Goal: Task Accomplishment & Management: Manage account settings

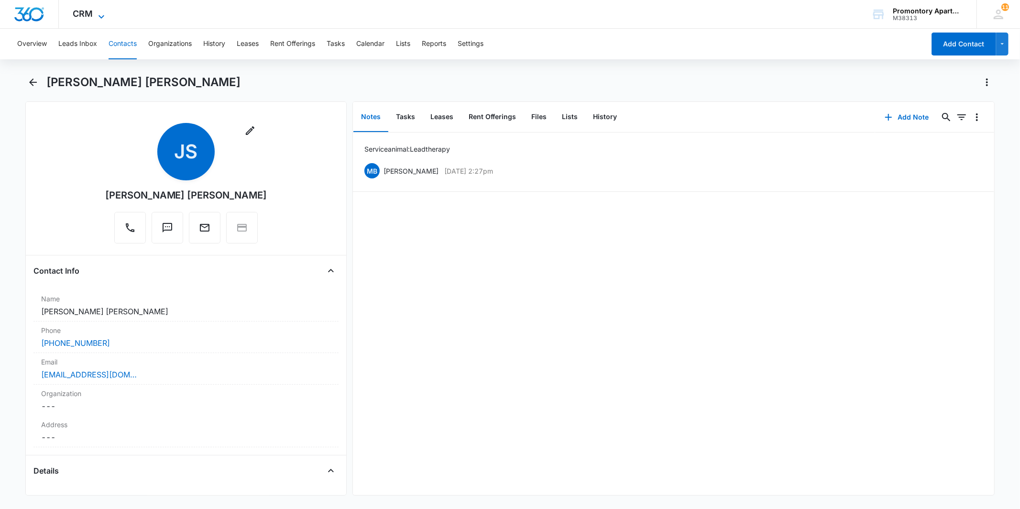
scroll to position [531, 0]
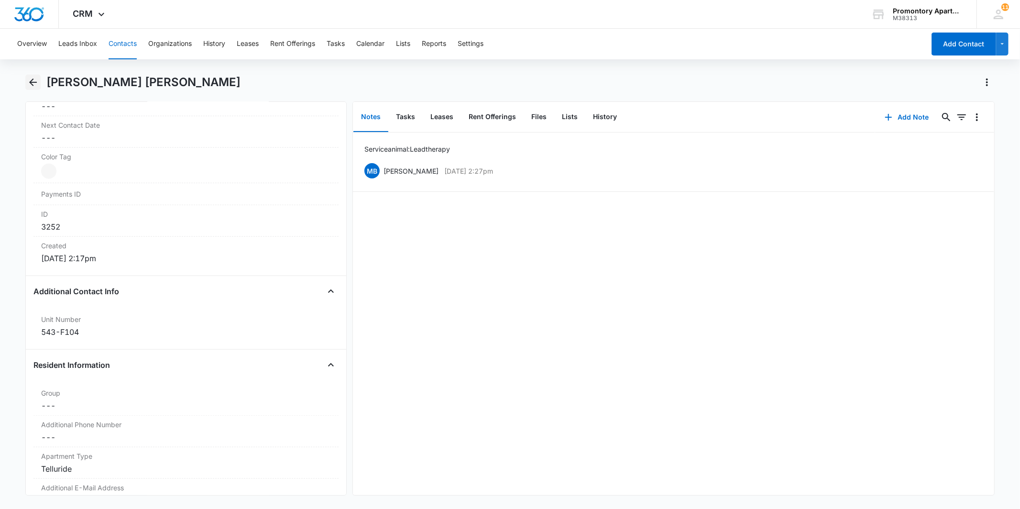
click at [34, 87] on icon "Back" at bounding box center [32, 82] width 11 height 11
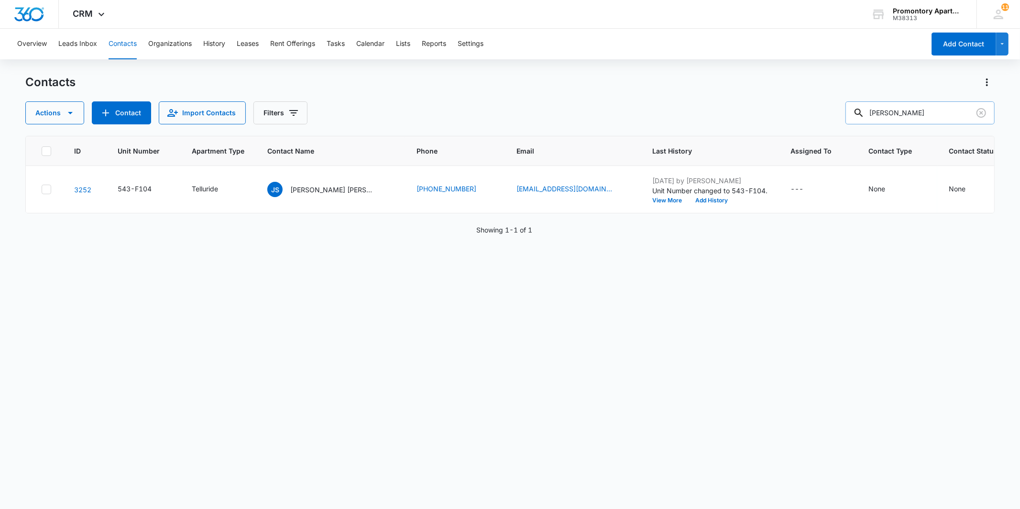
click at [929, 120] on input "[PERSON_NAME]" at bounding box center [920, 112] width 149 height 23
type input "[PERSON_NAME]"
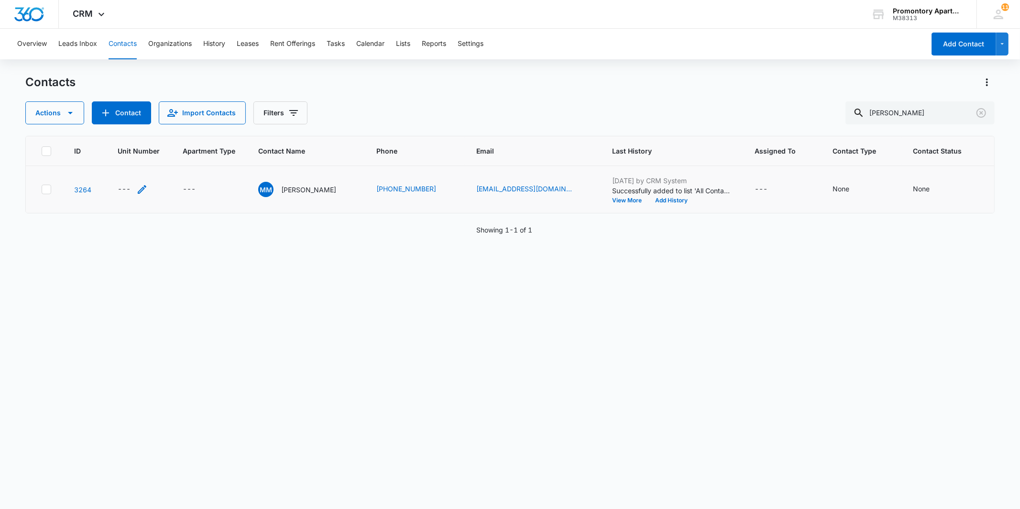
click at [122, 187] on div "---" at bounding box center [124, 189] width 13 height 11
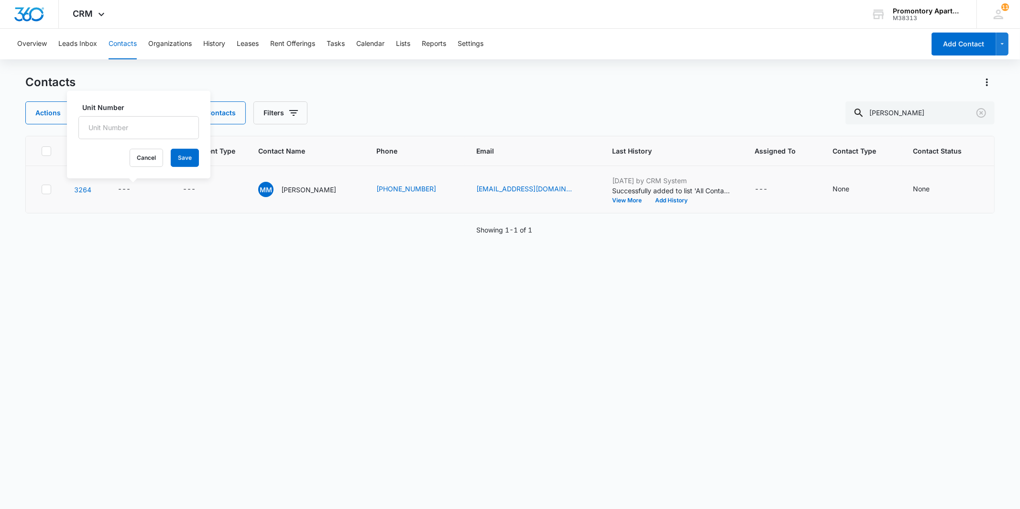
click at [137, 116] on div "Unit Number" at bounding box center [138, 120] width 121 height 37
click at [128, 128] on input "Unit Number" at bounding box center [138, 127] width 121 height 23
type input "543-U301"
click at [171, 163] on button "Save" at bounding box center [185, 158] width 28 height 18
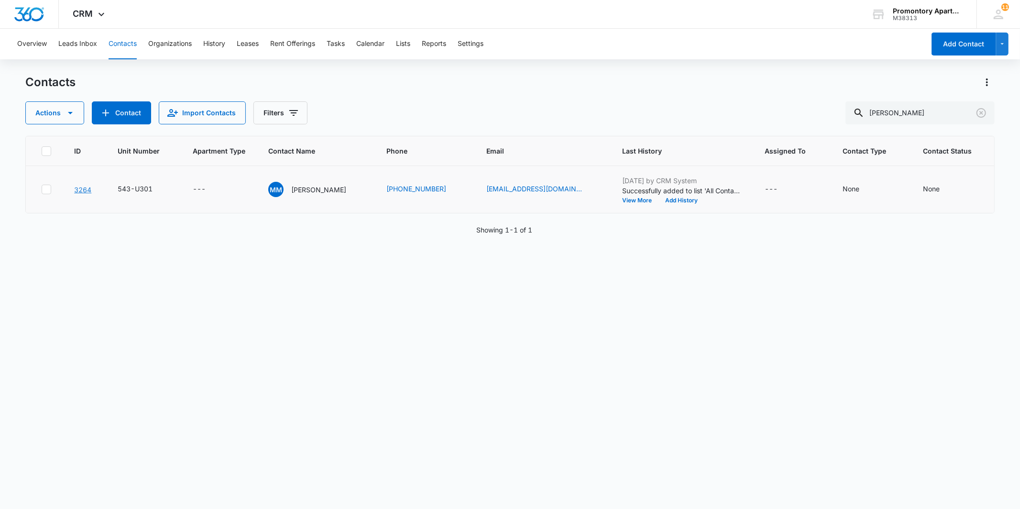
click at [88, 193] on link "3264" at bounding box center [82, 190] width 17 height 8
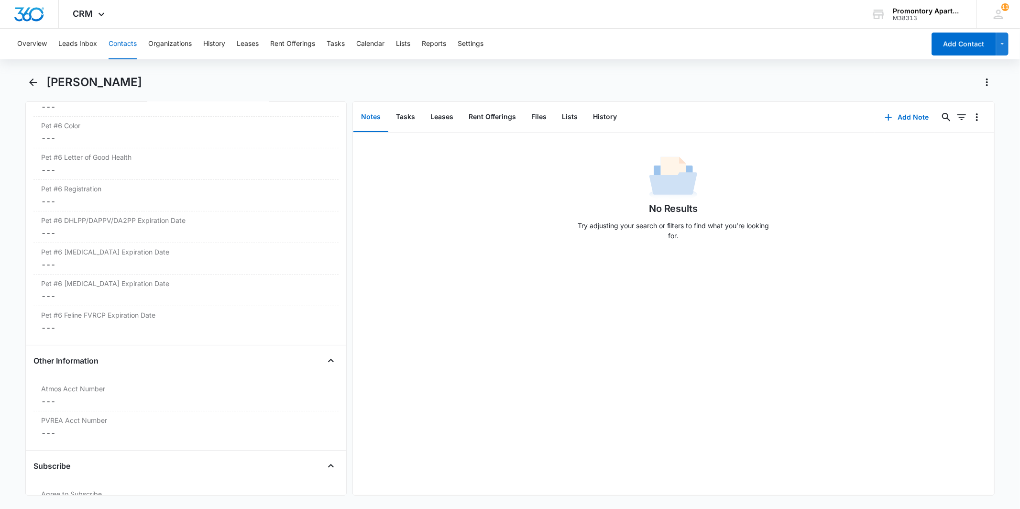
scroll to position [3341, 0]
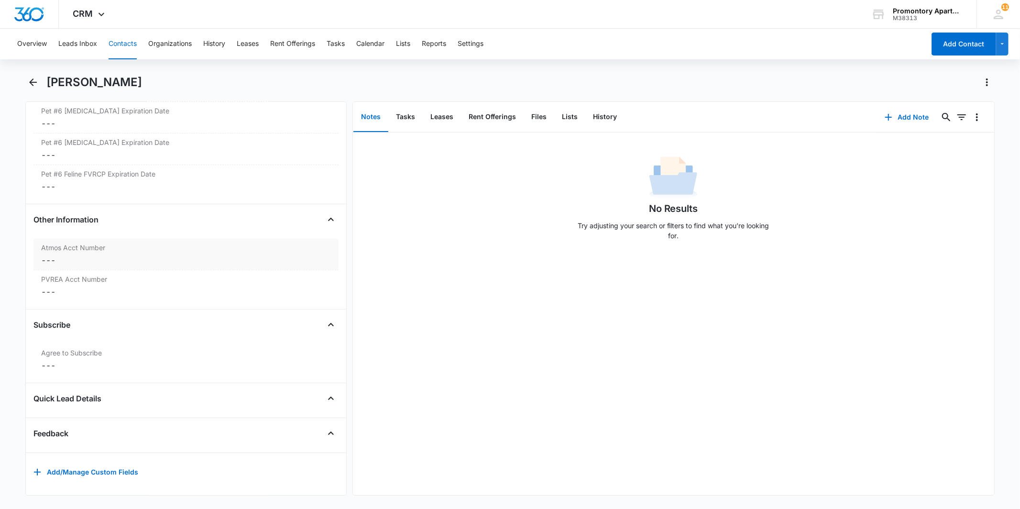
click at [56, 254] on dd "Cancel Save Changes ---" at bounding box center [185, 259] width 289 height 11
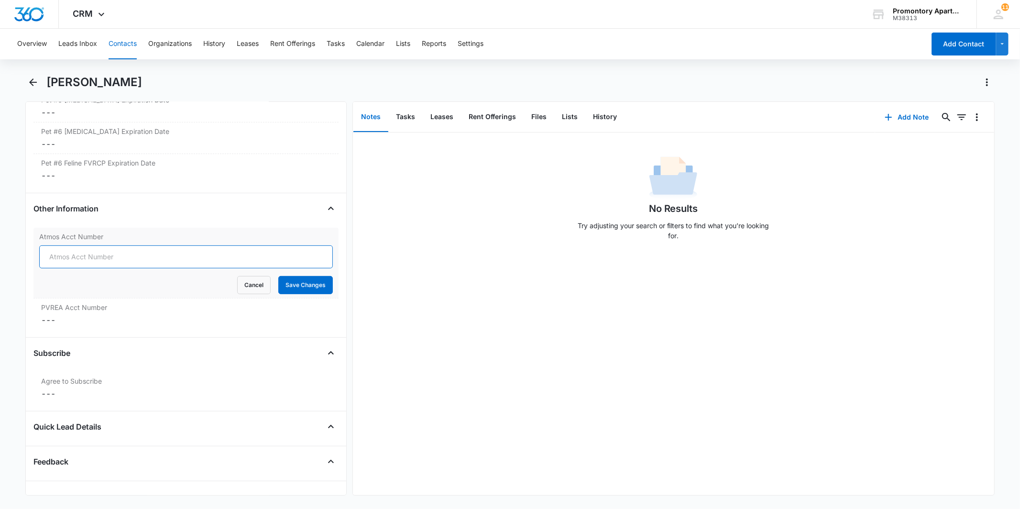
click at [66, 259] on input "Atmos Acct Number" at bounding box center [185, 256] width 293 height 23
type input "3074357431"
click at [278, 276] on button "Save Changes" at bounding box center [305, 285] width 55 height 18
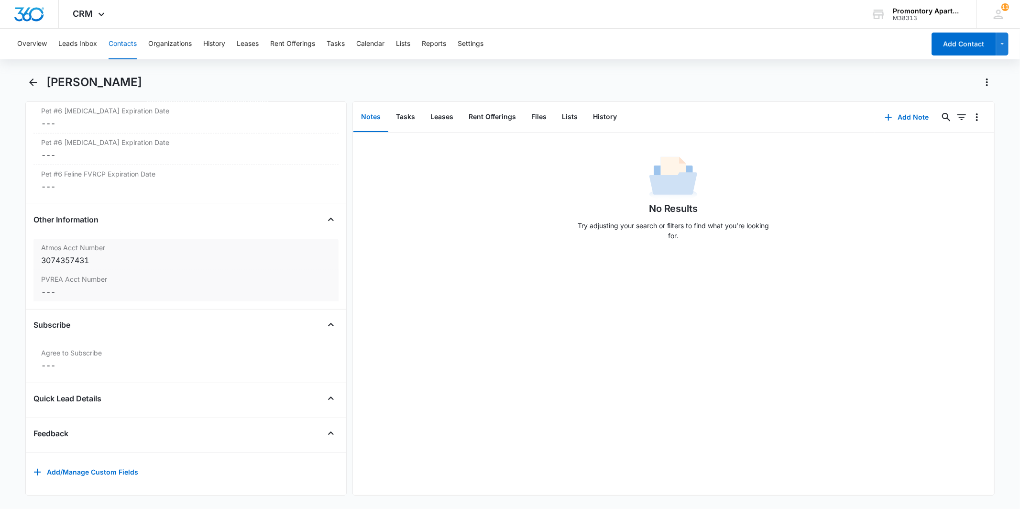
click at [55, 286] on dd "Cancel Save Changes ---" at bounding box center [185, 291] width 289 height 11
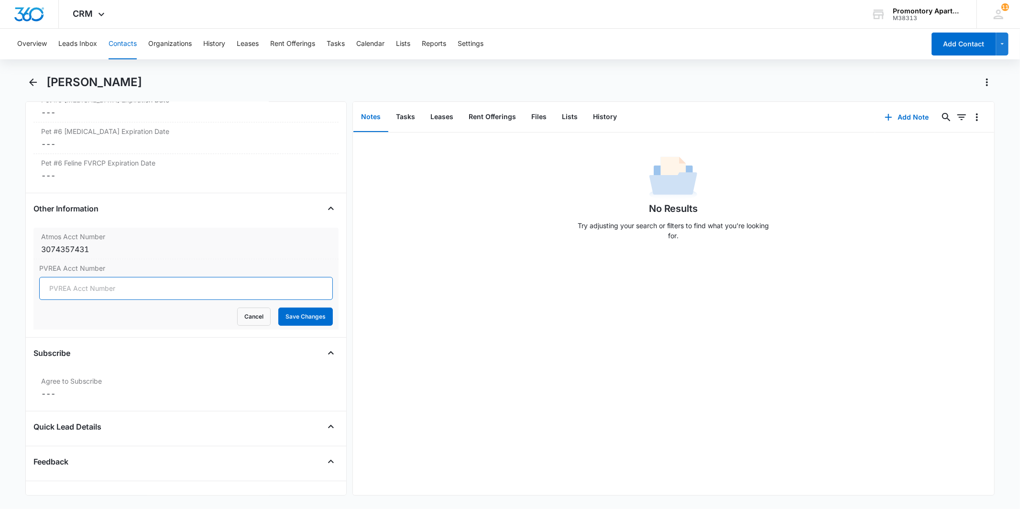
click at [64, 288] on input "PVREA Acct Number" at bounding box center [185, 288] width 293 height 23
type input "80117006"
click at [321, 322] on button "Save Changes" at bounding box center [305, 317] width 55 height 18
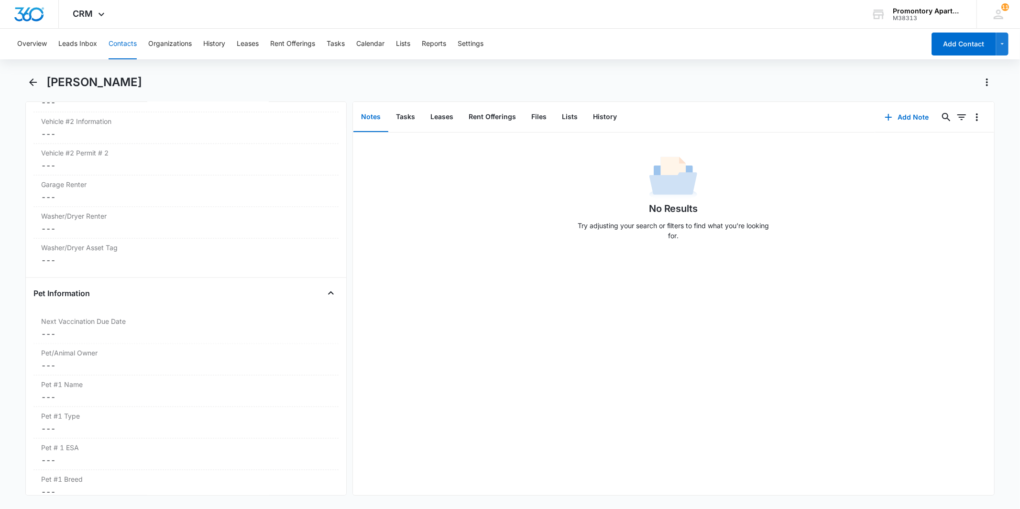
scroll to position [1161, 0]
click at [329, 199] on button "Close" at bounding box center [330, 198] width 15 height 15
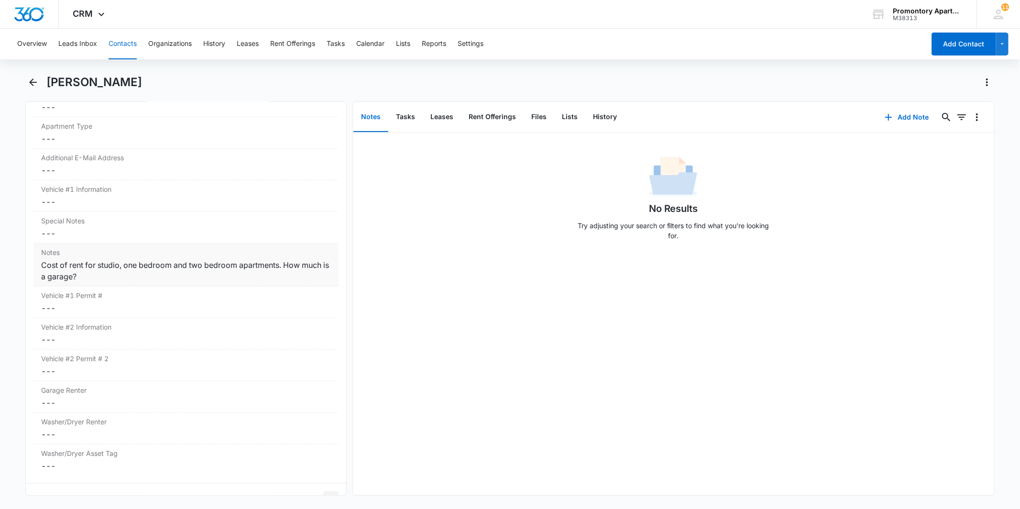
scroll to position [843, 0]
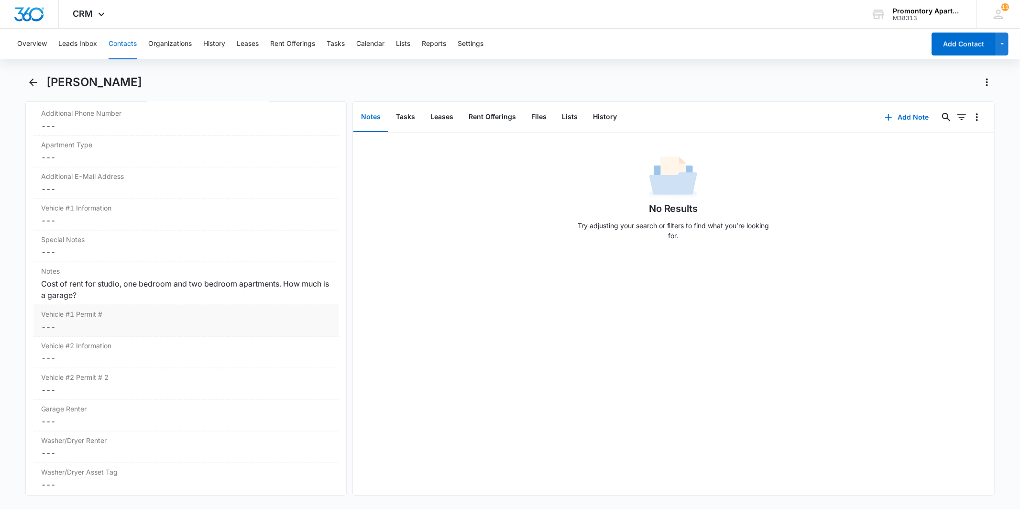
click at [48, 325] on dd "Cancel Save Changes ---" at bounding box center [185, 326] width 289 height 11
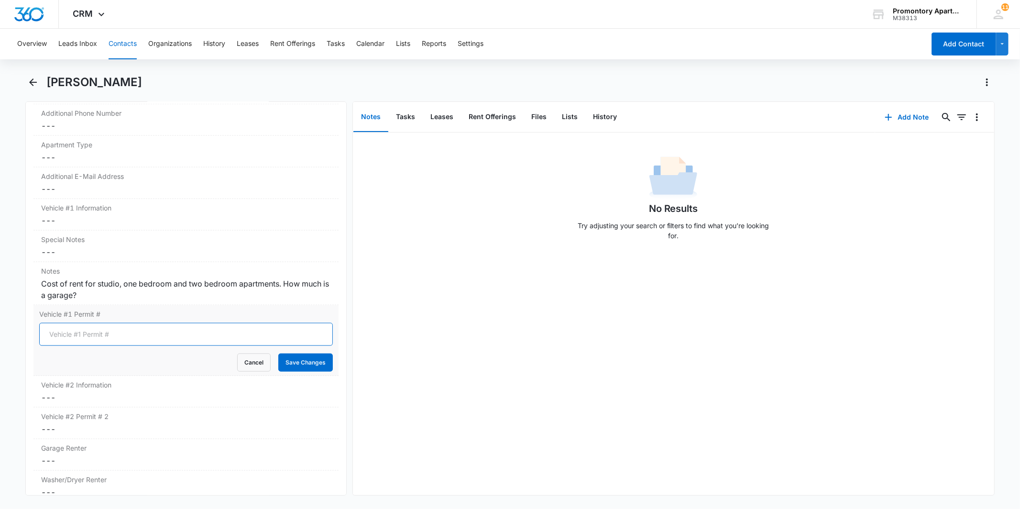
click at [67, 334] on input "Vehicle #1 Permit #" at bounding box center [185, 334] width 293 height 23
type input "2004 Chevy Trailblazer Green CEJ Y03"
click at [278, 353] on button "Save Changes" at bounding box center [305, 362] width 55 height 18
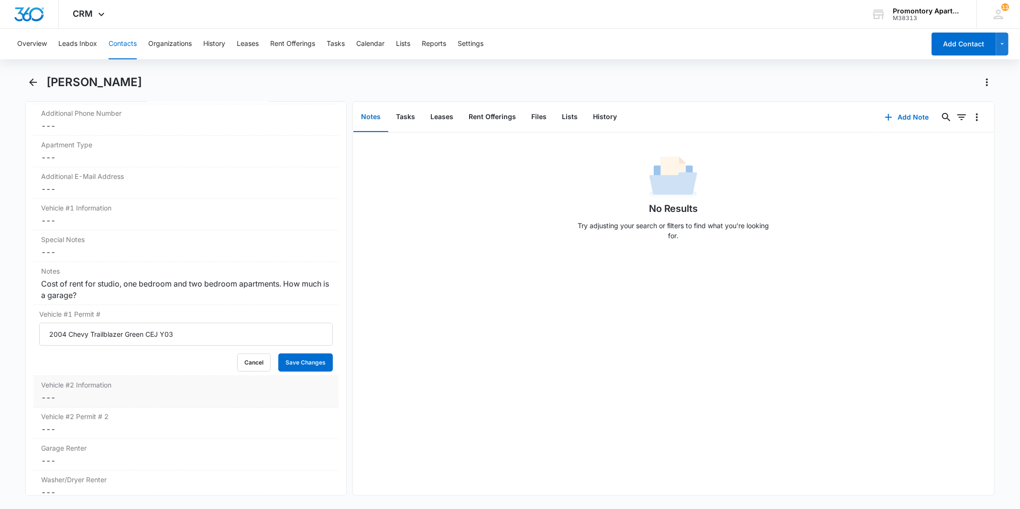
click at [53, 400] on dd "Cancel Save Changes ---" at bounding box center [185, 397] width 289 height 11
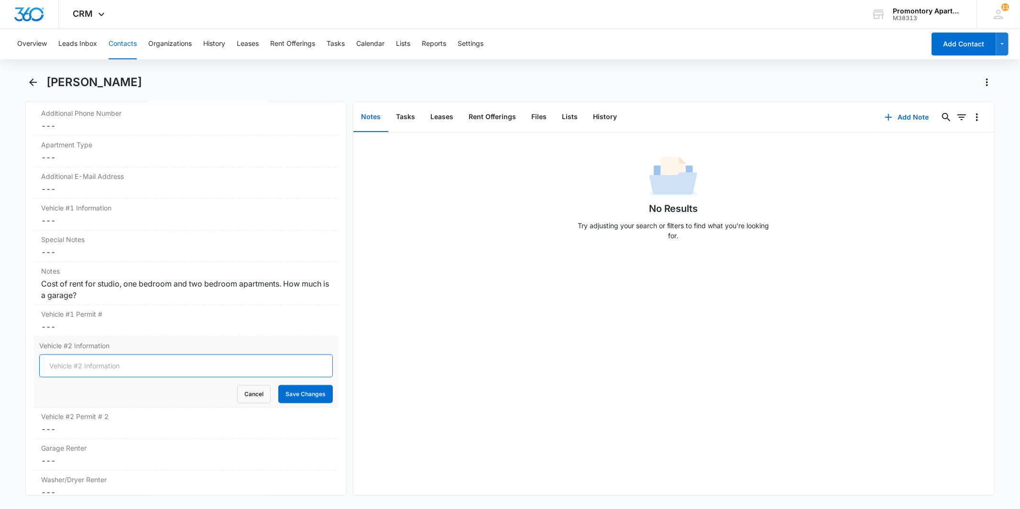
click at [83, 368] on input "Vehicle #2 Information" at bounding box center [185, 365] width 293 height 23
type input "2006 Harley VRod Black"
click at [278, 385] on button "Save Changes" at bounding box center [305, 394] width 55 height 18
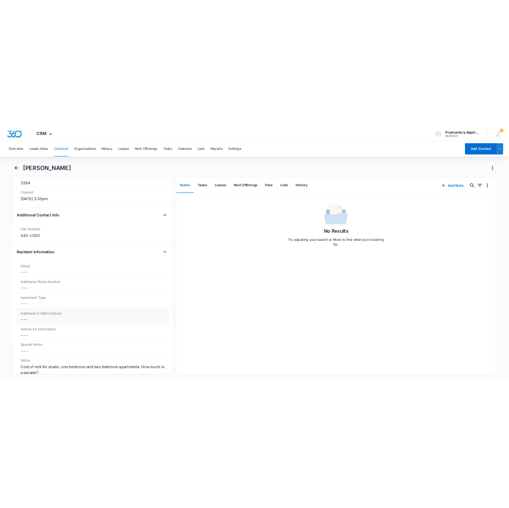
scroll to position [630, 0]
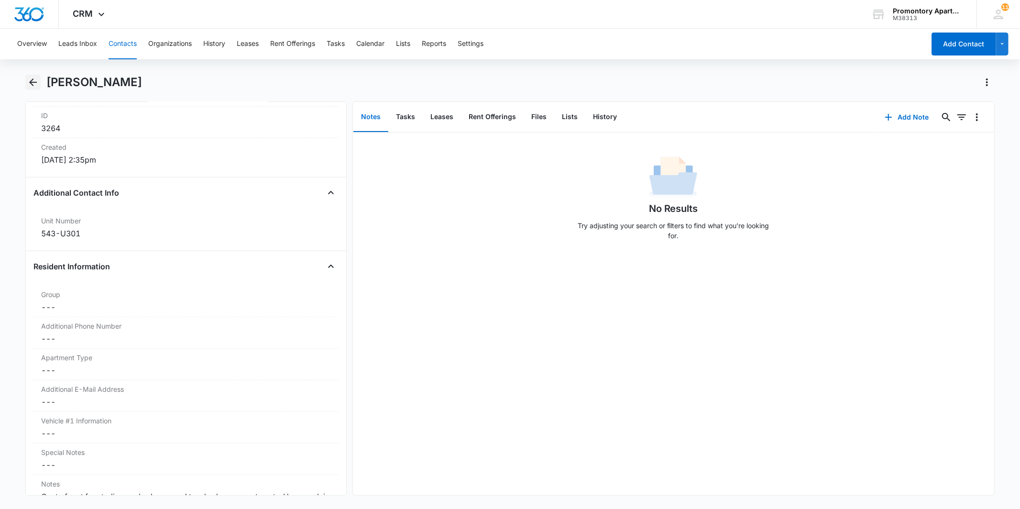
click at [30, 79] on icon "Back" at bounding box center [32, 82] width 11 height 11
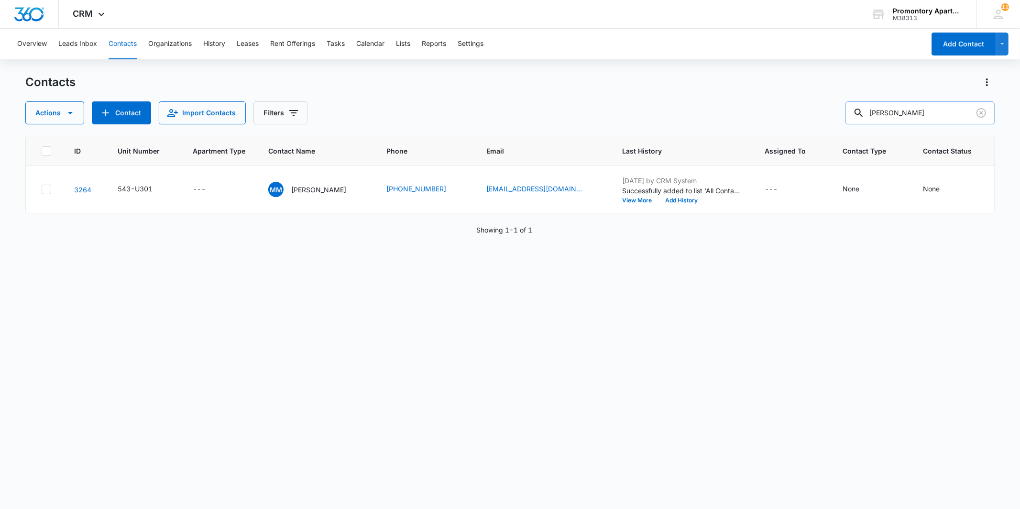
click at [956, 108] on input "[PERSON_NAME]" at bounding box center [920, 112] width 149 height 23
type input "f103"
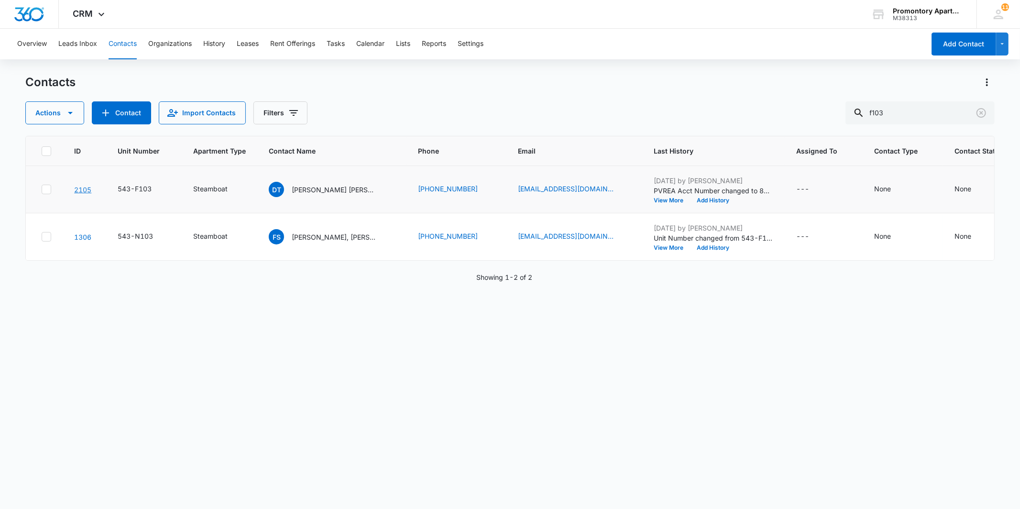
click at [80, 188] on link "2105" at bounding box center [82, 190] width 17 height 8
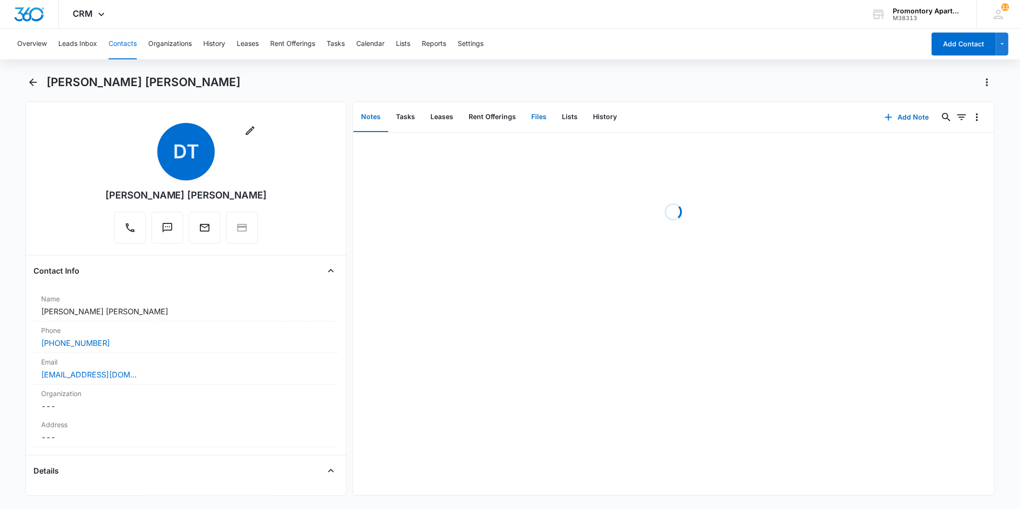
click at [534, 117] on button "Files" at bounding box center [539, 117] width 31 height 30
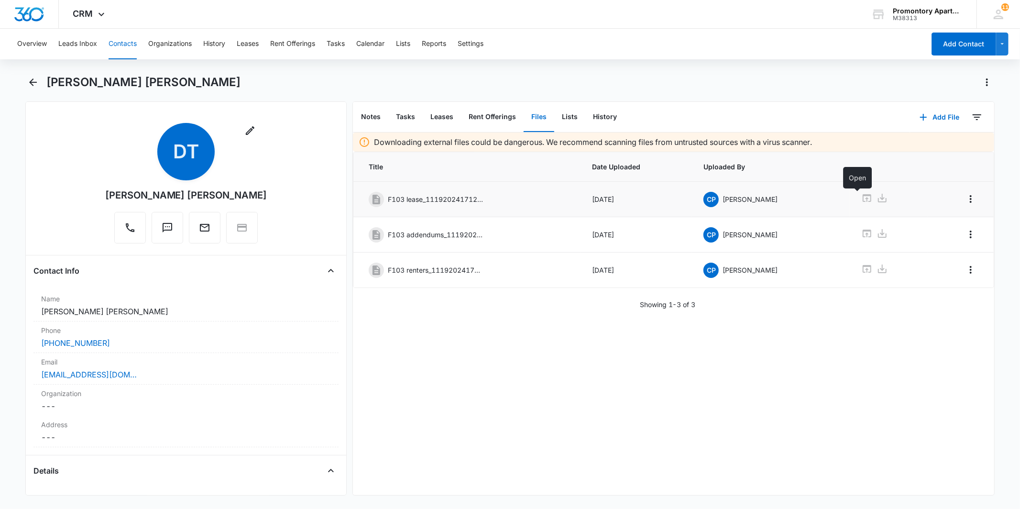
click at [863, 196] on icon at bounding box center [867, 198] width 9 height 8
click at [27, 79] on icon "Back" at bounding box center [32, 82] width 11 height 11
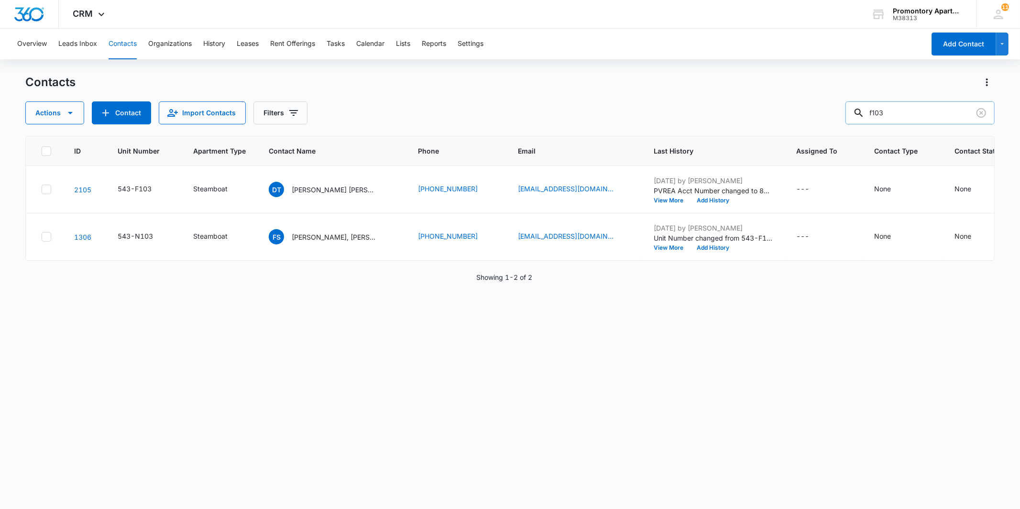
click at [914, 112] on input "f103" at bounding box center [920, 112] width 149 height 23
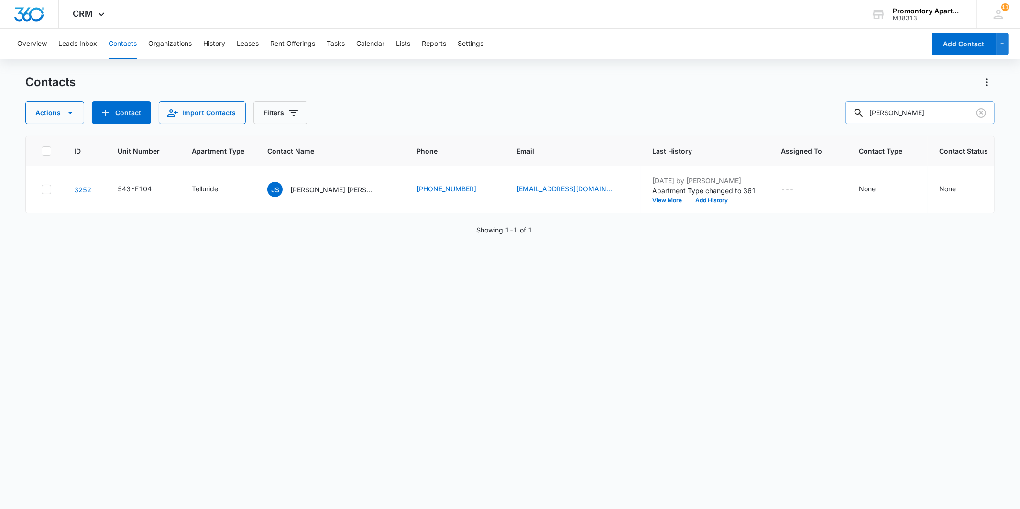
type input "[PERSON_NAME]"
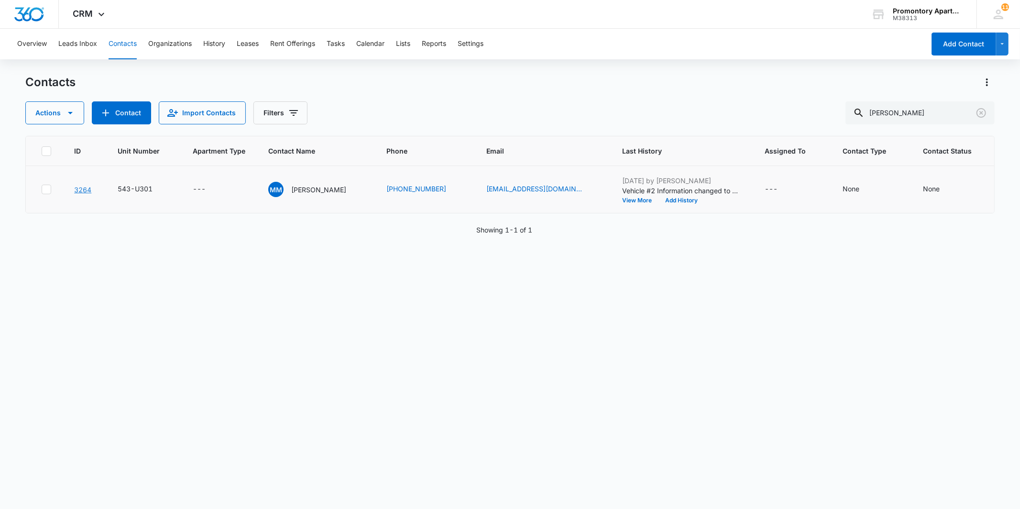
click at [79, 189] on link "3264" at bounding box center [82, 190] width 17 height 8
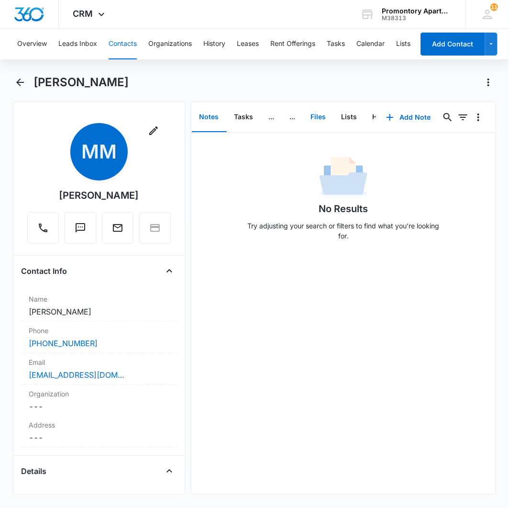
click at [320, 113] on button "Files" at bounding box center [318, 117] width 31 height 30
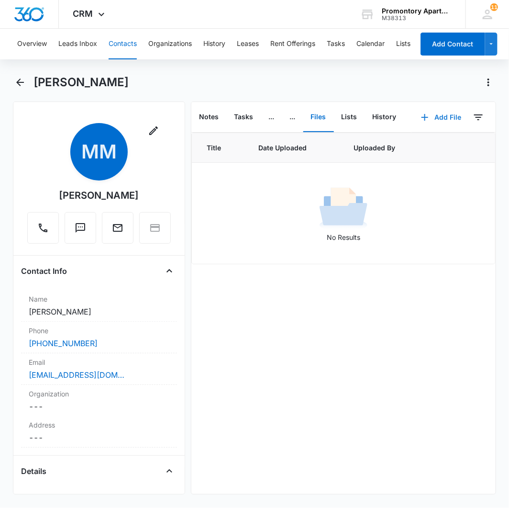
click at [428, 118] on button "Add File" at bounding box center [440, 117] width 59 height 23
click at [409, 144] on div "Upload Files" at bounding box center [428, 147] width 38 height 7
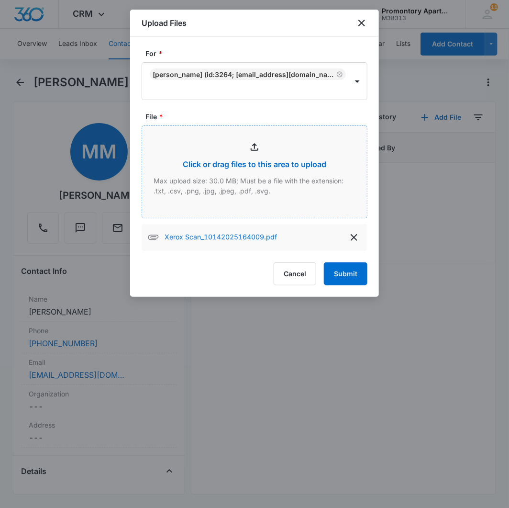
type input "C:\fakepath\Xerox Scan_10142025164034.pdf"
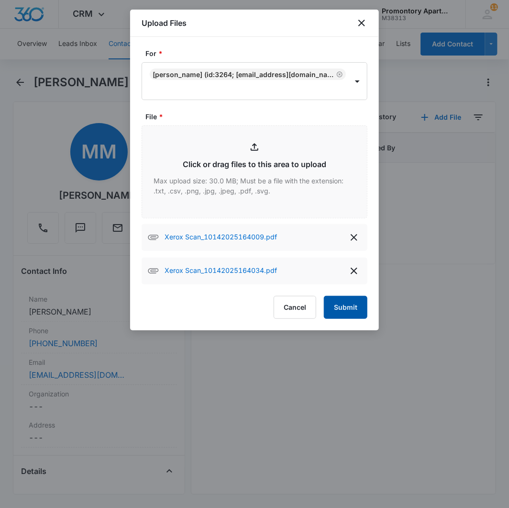
click at [352, 304] on button "Submit" at bounding box center [346, 307] width 44 height 23
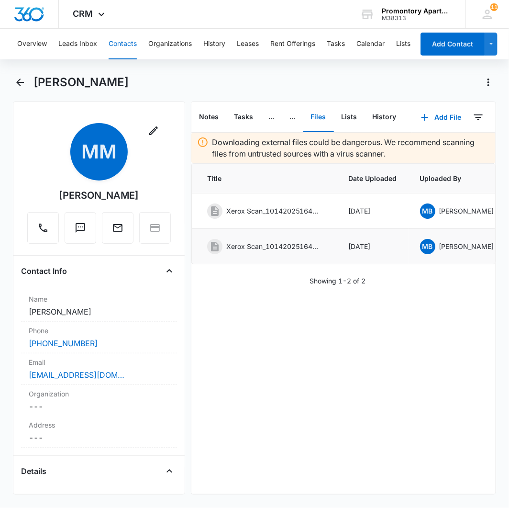
scroll to position [0, 96]
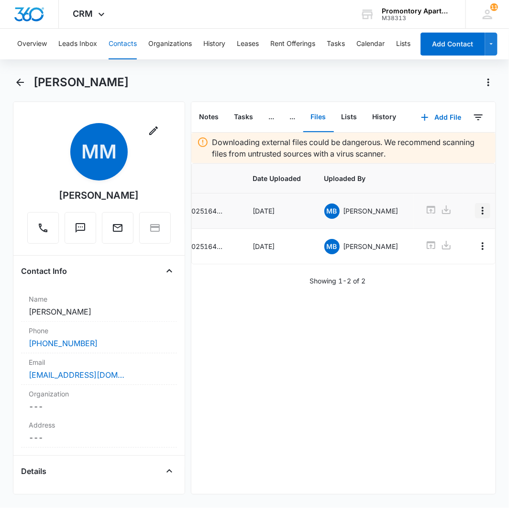
click at [475, 212] on button "Overflow Menu" at bounding box center [482, 210] width 15 height 15
click at [434, 237] on div "Edit" at bounding box center [439, 237] width 20 height 7
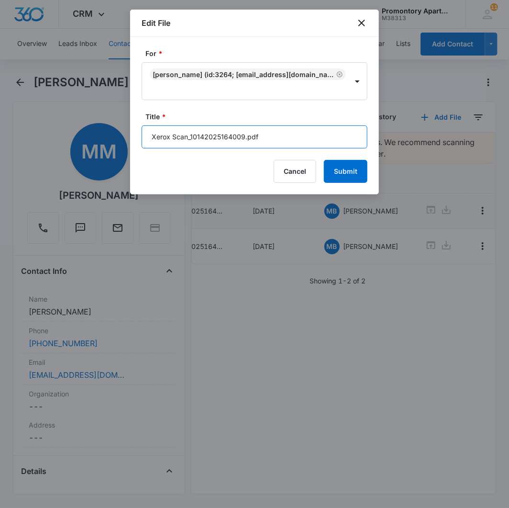
click at [276, 142] on input "Xerox Scan_10142025164009.pdf" at bounding box center [255, 136] width 226 height 23
type input "543-U301 Lease"
click at [324, 160] on button "Submit" at bounding box center [346, 171] width 44 height 23
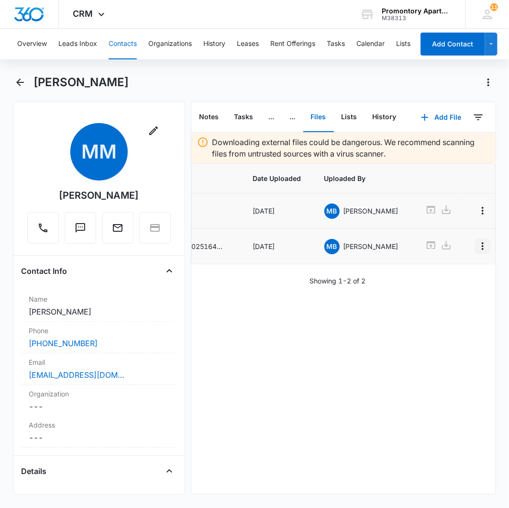
click at [477, 243] on icon "Overflow Menu" at bounding box center [482, 245] width 11 height 11
click at [443, 266] on button "Edit" at bounding box center [444, 273] width 55 height 14
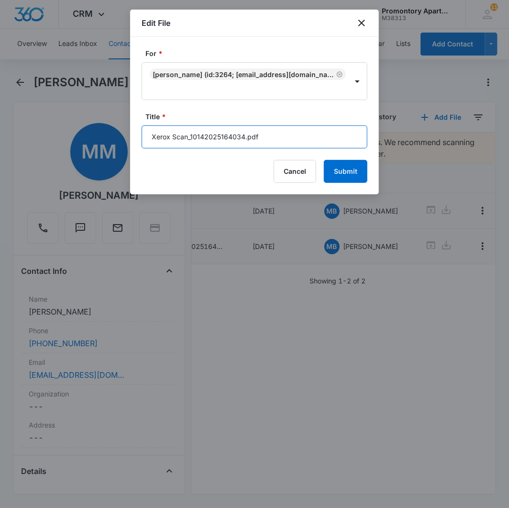
click at [256, 139] on input "Xerox Scan_10142025164034.pdf" at bounding box center [255, 136] width 226 height 23
paste input "543-U301 Lease"
type input "543-U301 Addendums"
click at [324, 160] on button "Submit" at bounding box center [346, 171] width 44 height 23
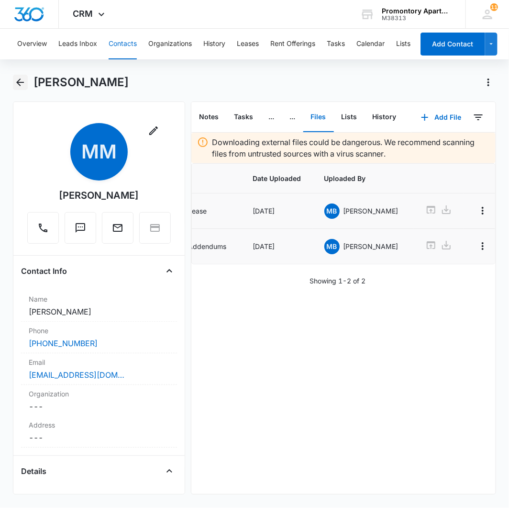
click at [22, 84] on icon "Back" at bounding box center [19, 82] width 11 height 11
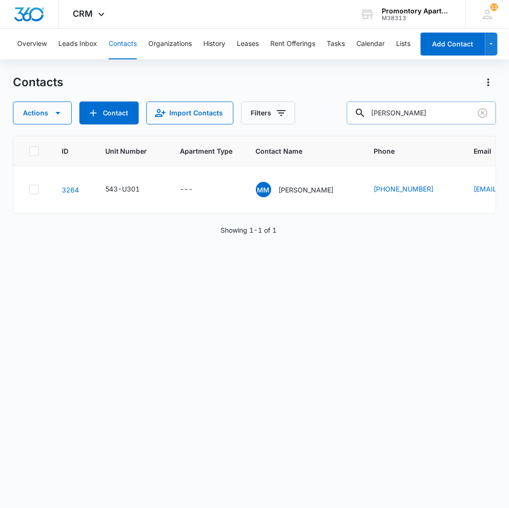
click at [451, 107] on input "[PERSON_NAME]" at bounding box center [421, 112] width 149 height 23
type input "[PERSON_NAME]"
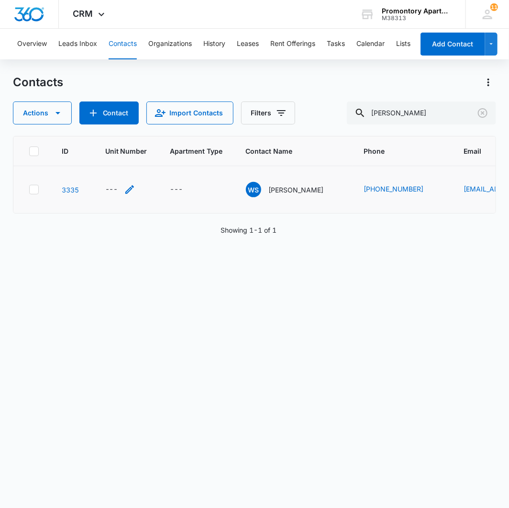
click at [109, 185] on div "---" at bounding box center [111, 189] width 13 height 11
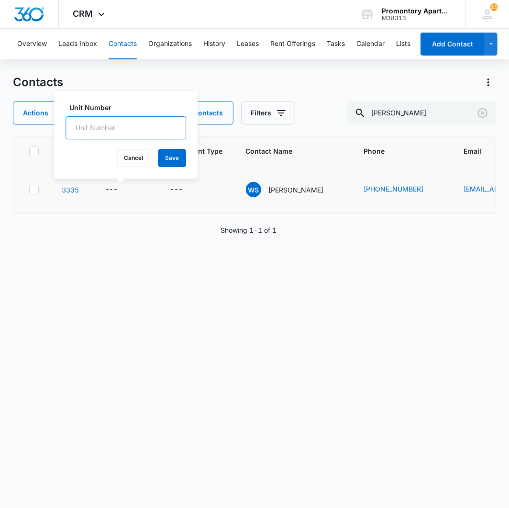
click at [132, 127] on input "Unit Number" at bounding box center [126, 127] width 121 height 23
type input "I"
type input "543-I205"
click at [159, 151] on button "Save" at bounding box center [172, 158] width 28 height 18
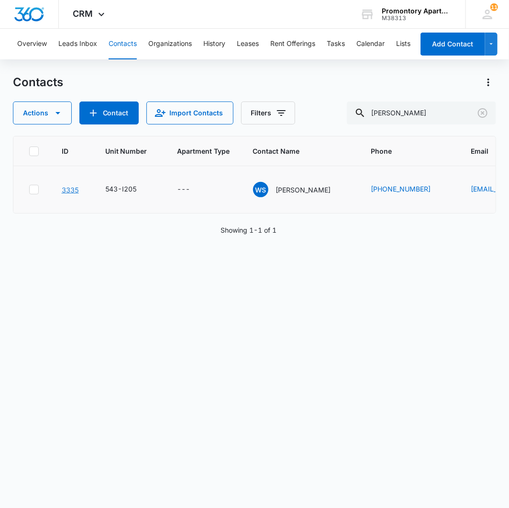
click at [65, 187] on link "3335" at bounding box center [70, 190] width 17 height 8
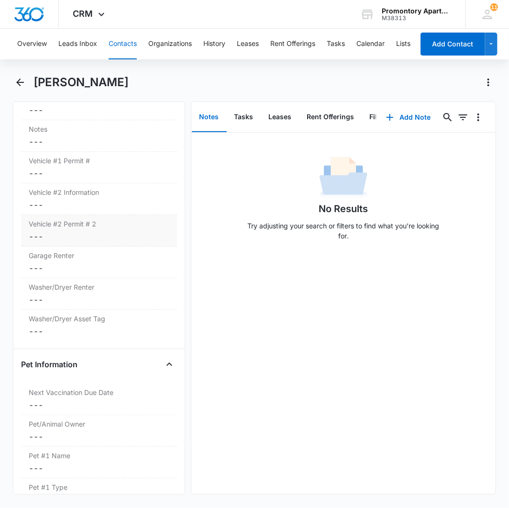
scroll to position [903, 0]
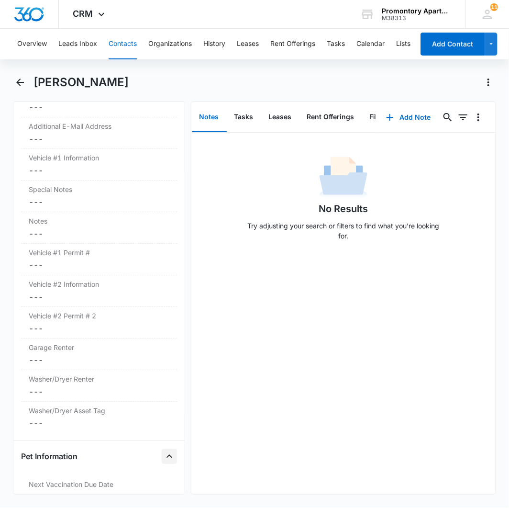
click at [164, 454] on icon "Close" at bounding box center [169, 455] width 11 height 11
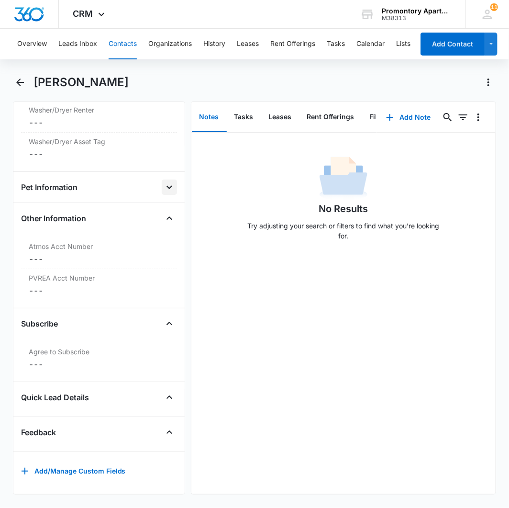
scroll to position [1181, 0]
click at [38, 253] on dd "Cancel Save Changes ---" at bounding box center [99, 258] width 141 height 11
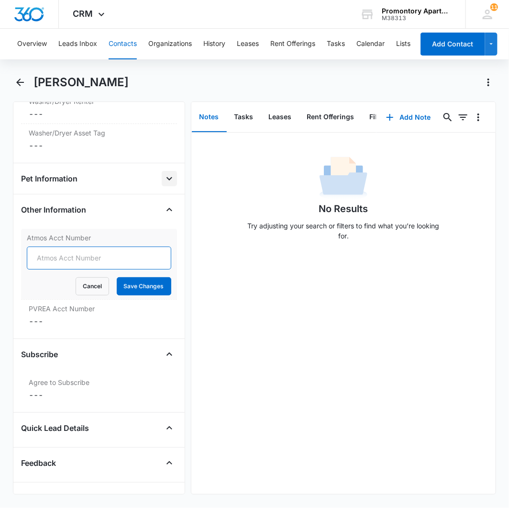
click at [42, 260] on input "Atmos Acct Number" at bounding box center [99, 257] width 144 height 23
type input "3074436426"
click at [117, 277] on button "Save Changes" at bounding box center [144, 286] width 55 height 18
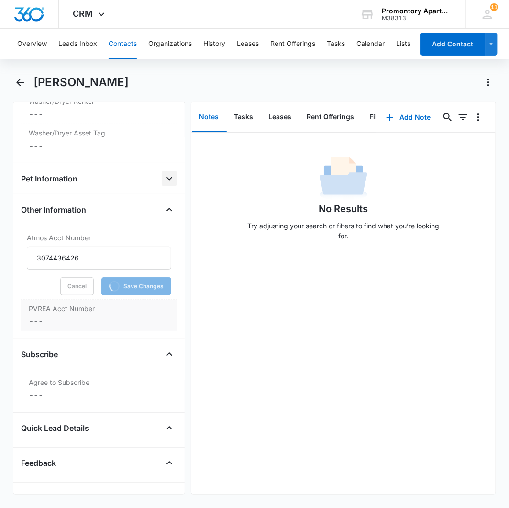
click at [31, 321] on dd "Cancel Save Changes ---" at bounding box center [99, 320] width 141 height 11
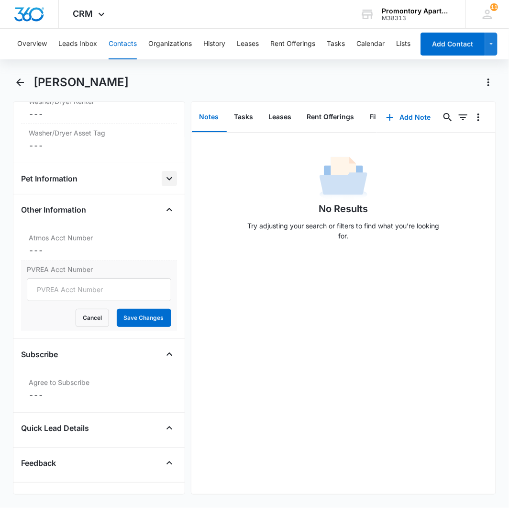
click at [49, 327] on div "Cancel Save Changes" at bounding box center [99, 318] width 144 height 18
click at [62, 294] on input "PVREA Acct Number" at bounding box center [99, 289] width 144 height 23
type input "80249007"
click at [117, 309] on button "Save Changes" at bounding box center [144, 318] width 55 height 18
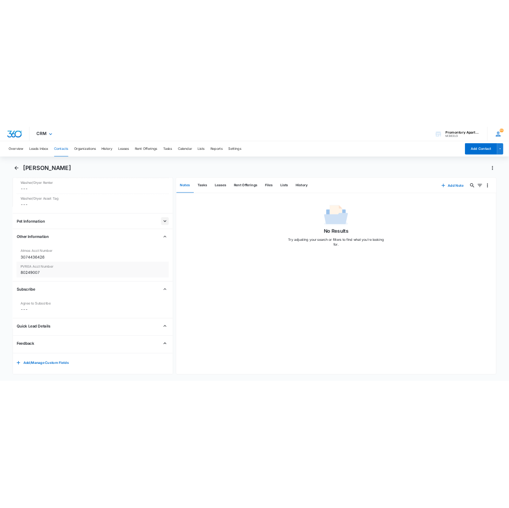
scroll to position [1170, 0]
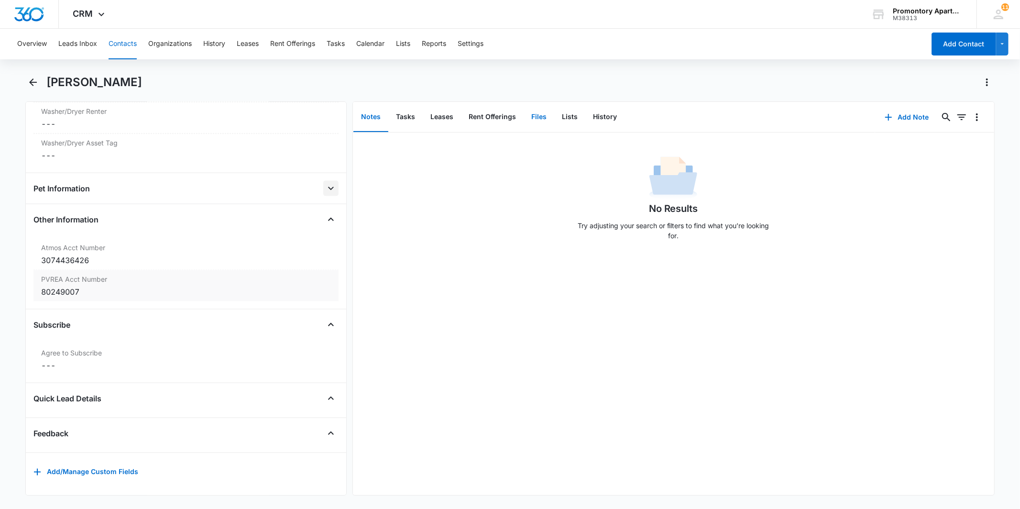
click at [535, 117] on button "Files" at bounding box center [539, 117] width 31 height 30
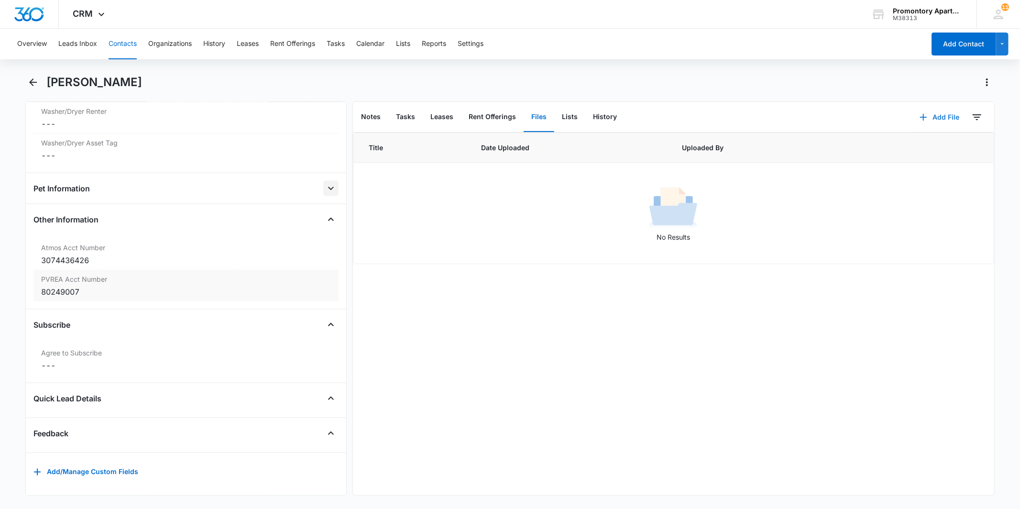
click at [938, 118] on button "Add File" at bounding box center [939, 117] width 59 height 23
click at [938, 145] on button "Upload Files" at bounding box center [932, 147] width 73 height 14
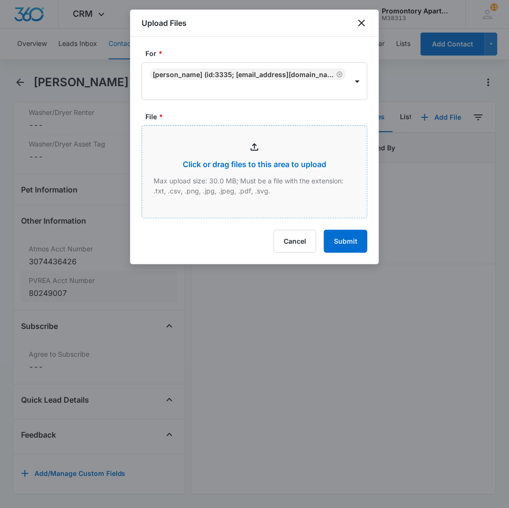
type input "C:\fakepath\Xerox Scan_10142025174133.pdf"
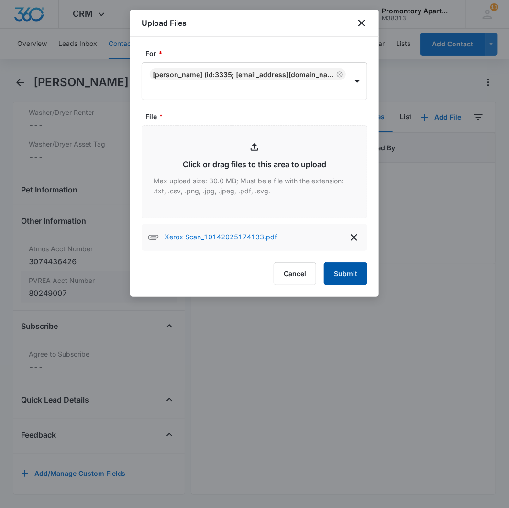
click at [350, 271] on button "Submit" at bounding box center [346, 273] width 44 height 23
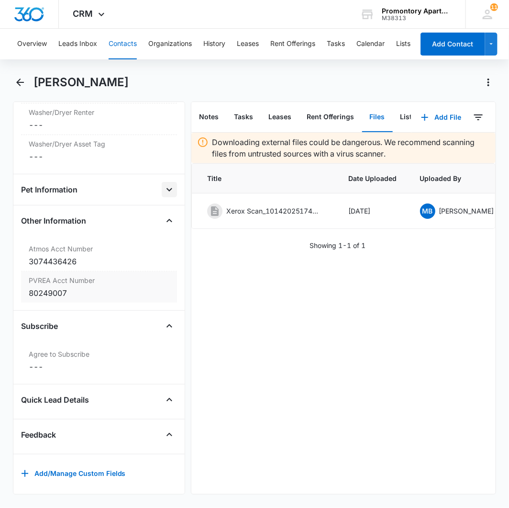
scroll to position [0, 96]
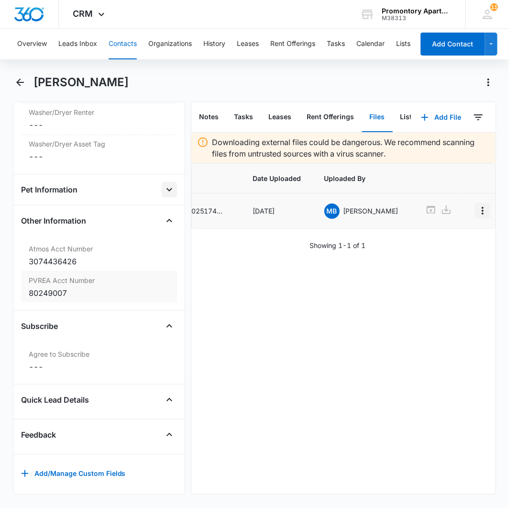
click at [477, 210] on icon "Overflow Menu" at bounding box center [482, 210] width 11 height 11
click at [435, 240] on div "Edit" at bounding box center [439, 237] width 20 height 7
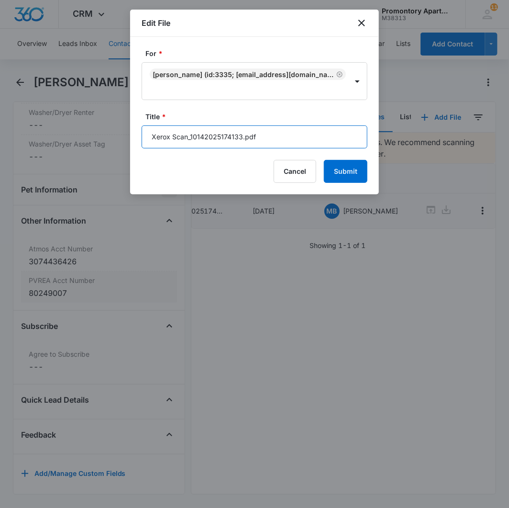
click at [286, 140] on input "Xerox Scan_10142025174133.pdf" at bounding box center [255, 136] width 226 height 23
type input "543-I202 Addendums"
click at [324, 160] on button "Submit" at bounding box center [346, 171] width 44 height 23
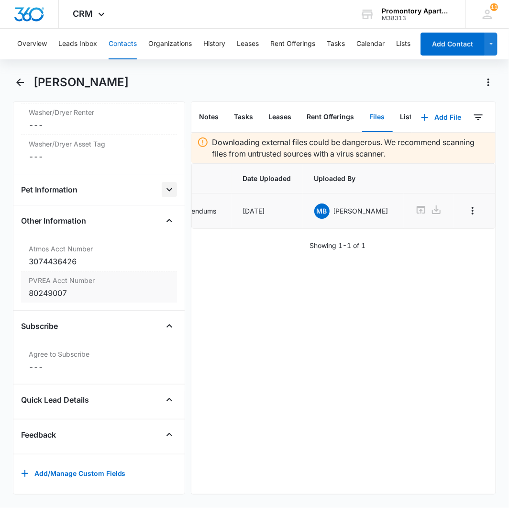
scroll to position [0, 72]
